Goal: Check status: Check status

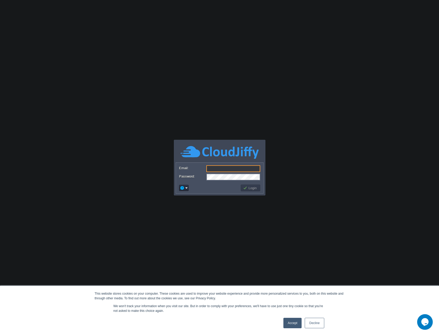
type input "[EMAIL_ADDRESS][PERSON_NAME][DOMAIN_NAME]"
click at [250, 187] on button "Login" at bounding box center [250, 187] width 15 height 5
click at [250, 189] on button "Login" at bounding box center [250, 187] width 15 height 5
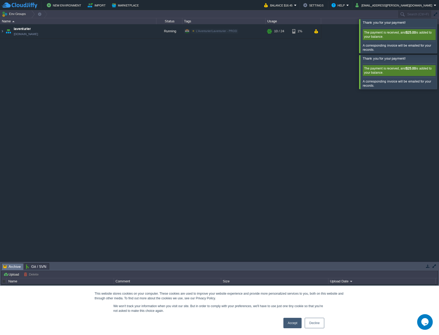
drag, startPoint x: 197, startPoint y: 50, endPoint x: 180, endPoint y: 50, distance: 17.2
click at [197, 50] on div "laventurier [DOMAIN_NAME] Running L'Aventurier/Laventurier - PROD Edit RAM 35% …" at bounding box center [219, 142] width 439 height 237
click at [21, 33] on link "[DOMAIN_NAME]" at bounding box center [26, 33] width 24 height 5
click at [3, 34] on img at bounding box center [2, 31] width 4 height 14
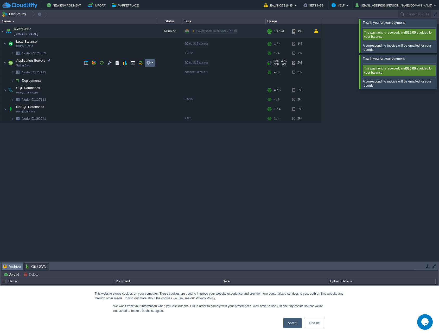
click at [154, 63] on td at bounding box center [150, 63] width 10 height 8
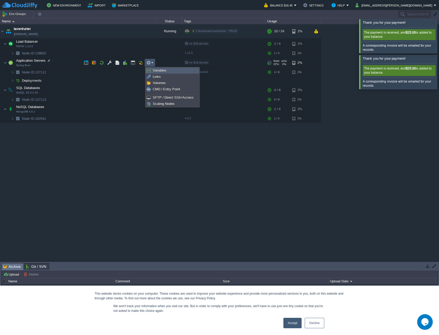
click at [154, 70] on span "Variables" at bounding box center [160, 70] width 14 height 4
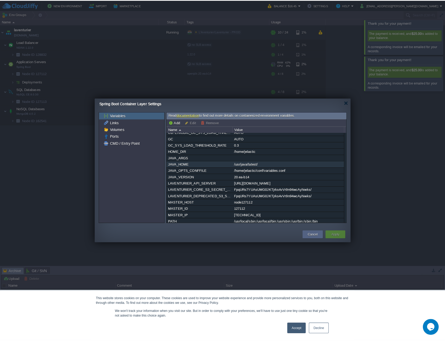
scroll to position [31, 0]
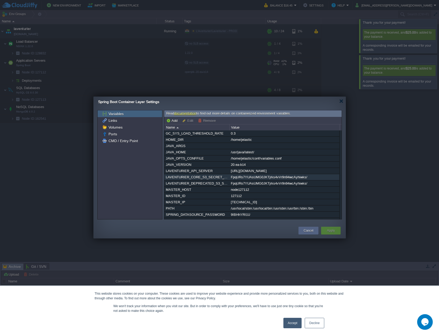
click at [261, 179] on div "FpqURs7YUAsUMG0JKTjrks4vVr9n94wcAyhiwks/" at bounding box center [283, 177] width 109 height 6
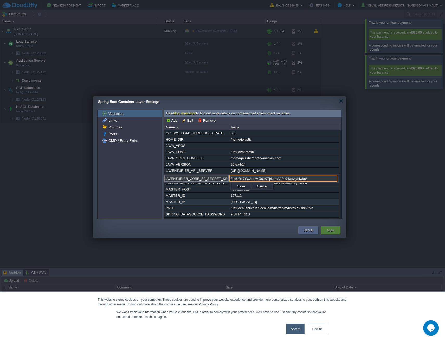
click at [197, 203] on div "MASTER_IP" at bounding box center [196, 202] width 64 height 6
click at [262, 189] on td "Cancel" at bounding box center [262, 186] width 21 height 8
click at [263, 187] on button "Cancel" at bounding box center [262, 186] width 14 height 5
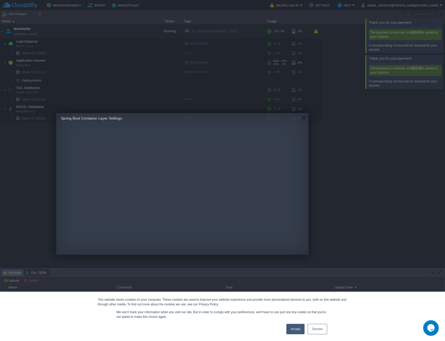
drag, startPoint x: 177, startPoint y: 100, endPoint x: 140, endPoint y: 117, distance: 40.7
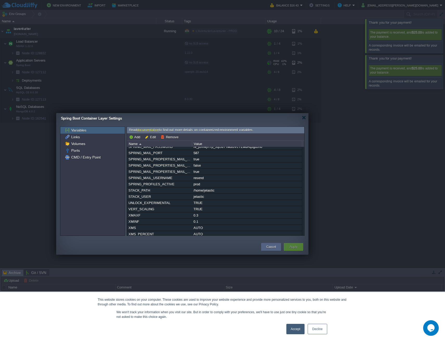
scroll to position [167, 0]
